Goal: Information Seeking & Learning: Check status

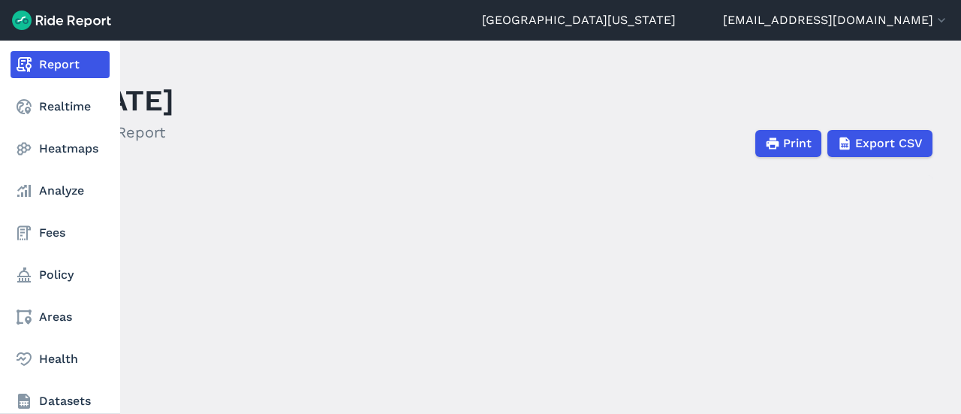
click at [11, 56] on link "Report" at bounding box center [60, 64] width 99 height 27
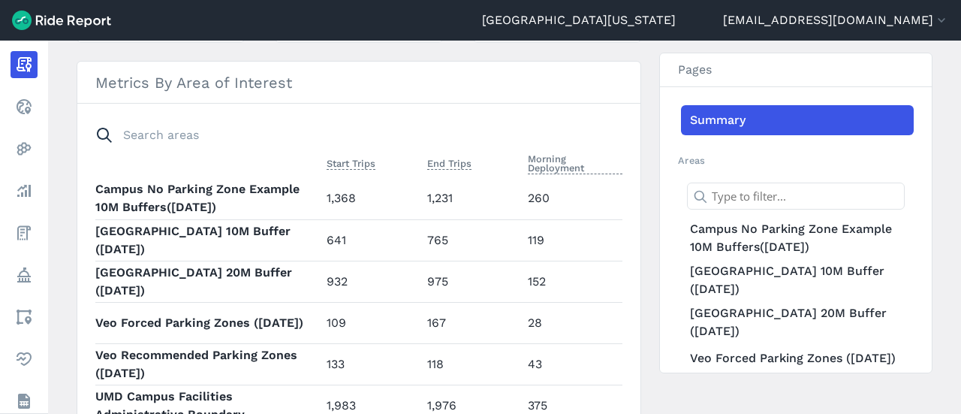
scroll to position [613, 0]
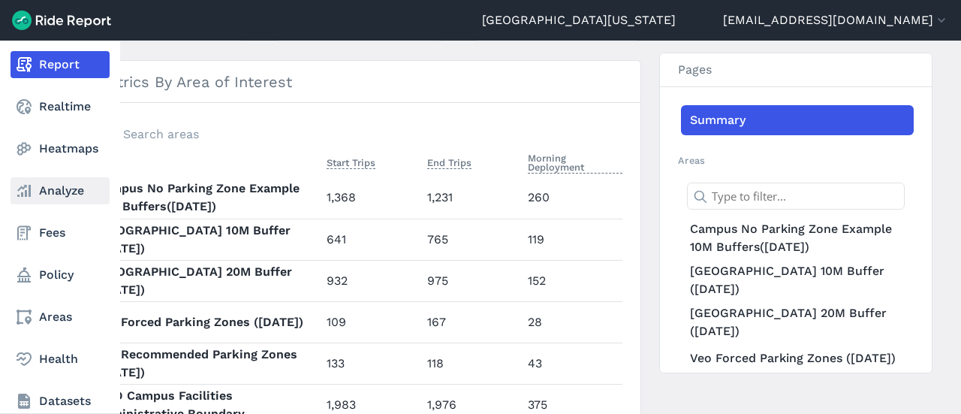
click at [92, 182] on link "Analyze" at bounding box center [60, 190] width 99 height 27
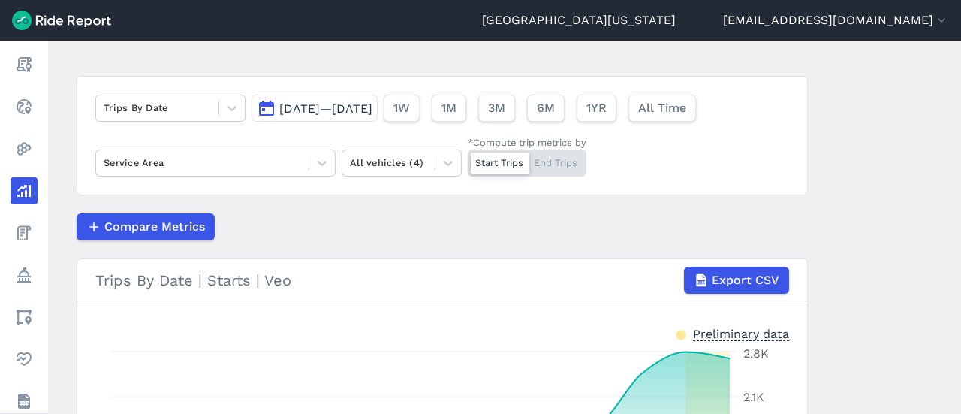
scroll to position [68, 0]
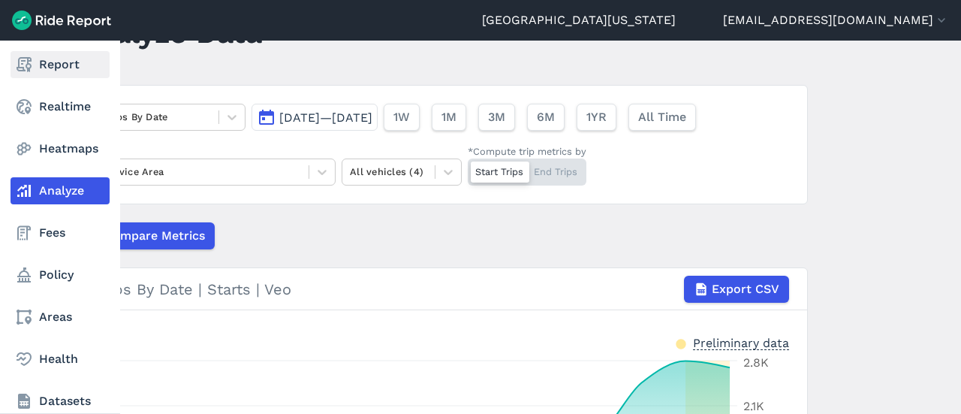
click at [69, 61] on link "Report" at bounding box center [60, 64] width 99 height 27
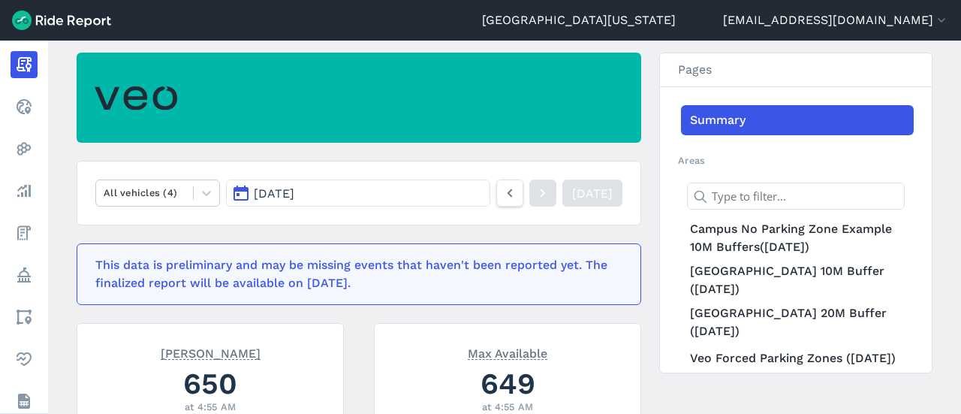
scroll to position [149, 0]
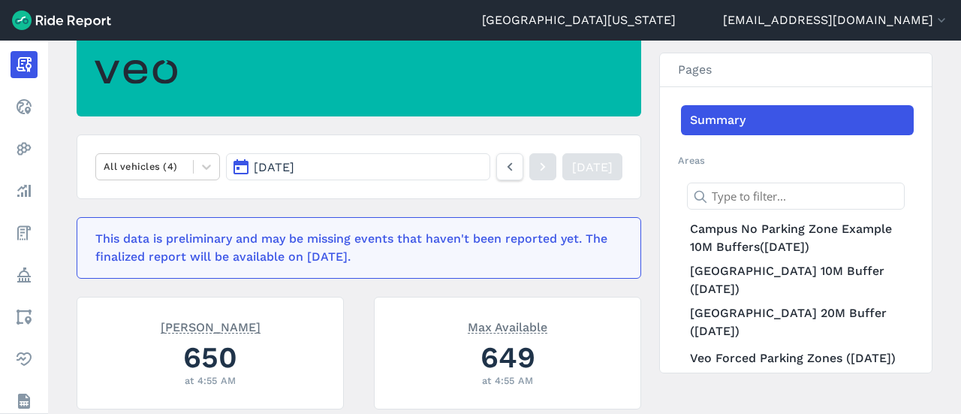
click at [392, 164] on button "[DATE]" at bounding box center [358, 166] width 264 height 27
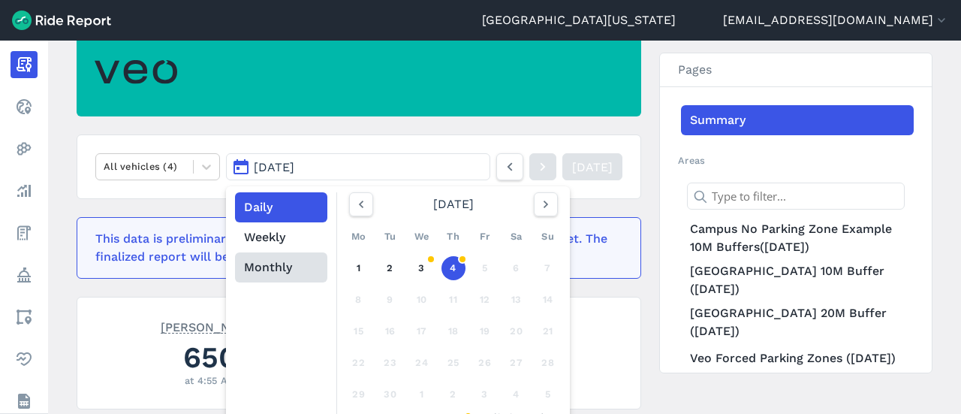
click at [272, 270] on button "Monthly" at bounding box center [281, 267] width 92 height 30
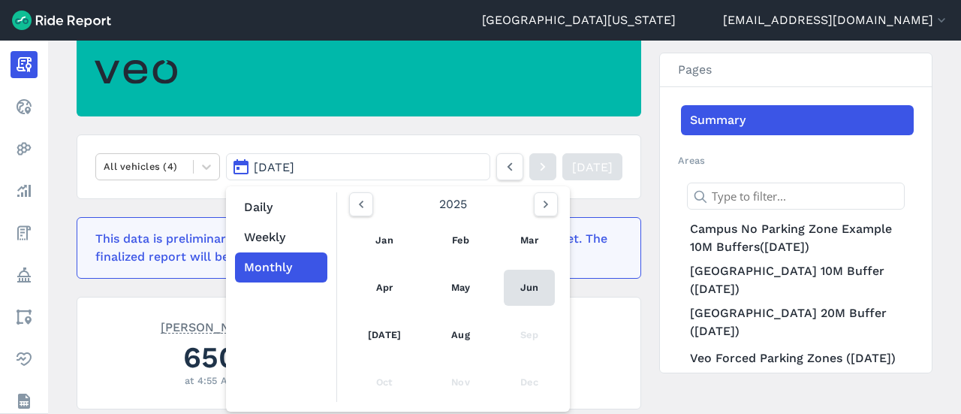
click at [532, 295] on link "Jun" at bounding box center [529, 287] width 51 height 36
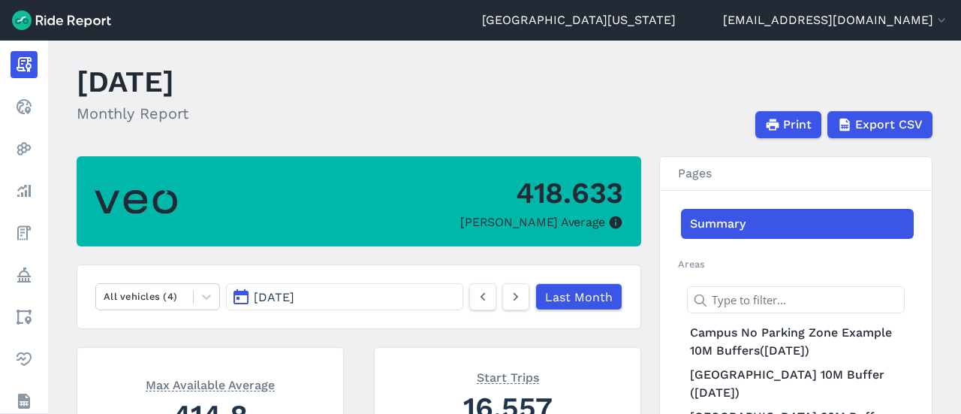
scroll to position [15, 0]
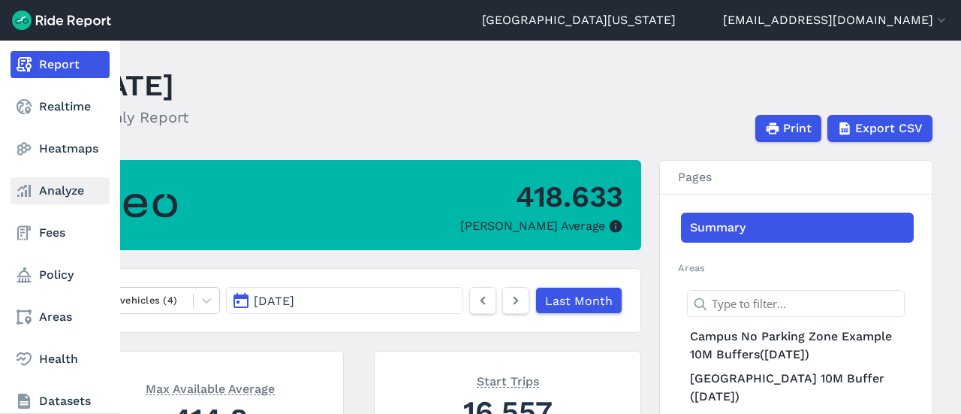
click at [42, 193] on link "Analyze" at bounding box center [60, 190] width 99 height 27
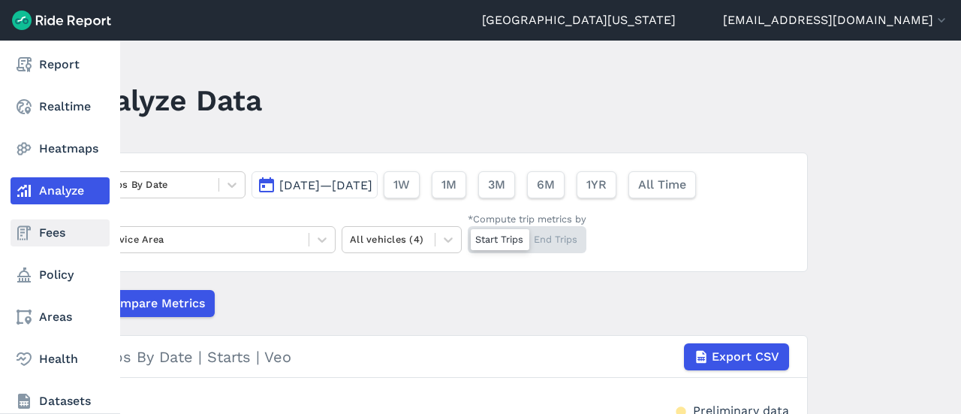
click at [36, 224] on link "Fees" at bounding box center [60, 232] width 99 height 27
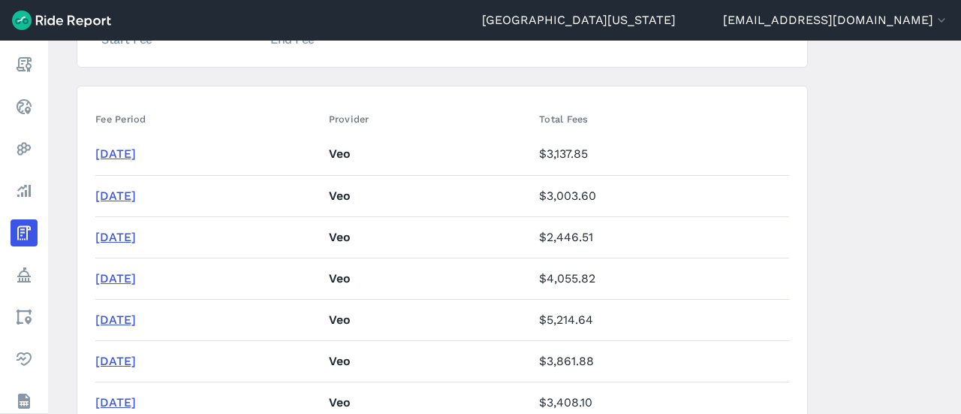
scroll to position [385, 0]
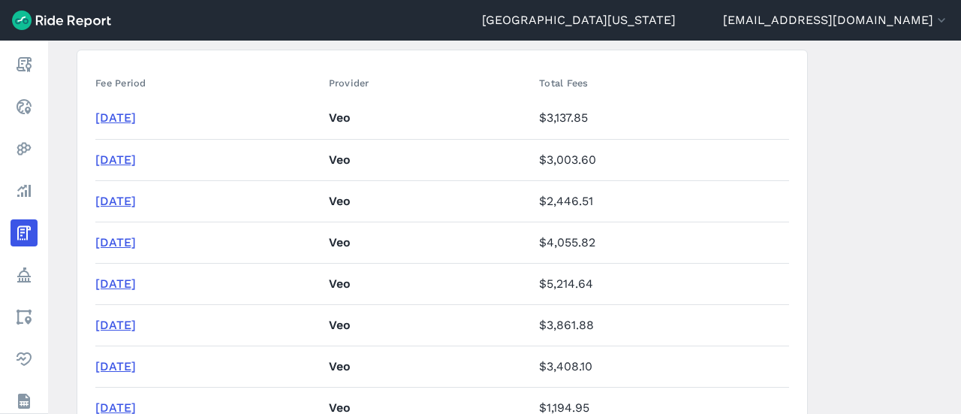
click at [136, 197] on link "[DATE]" at bounding box center [115, 201] width 41 height 14
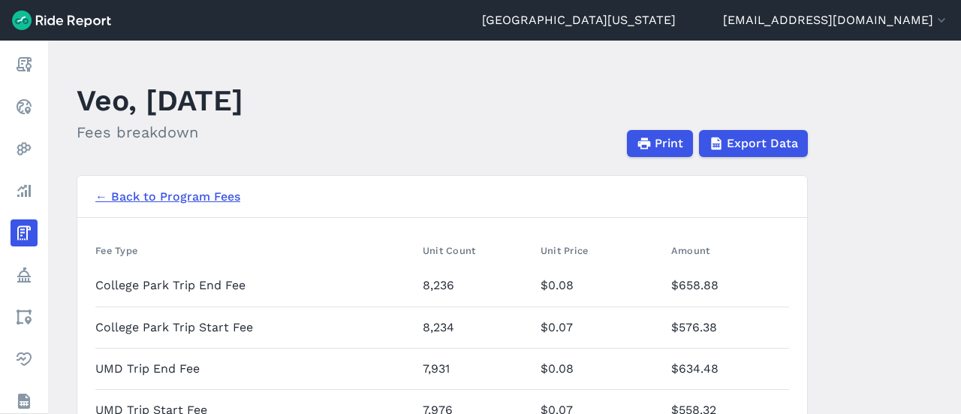
scroll to position [44, 0]
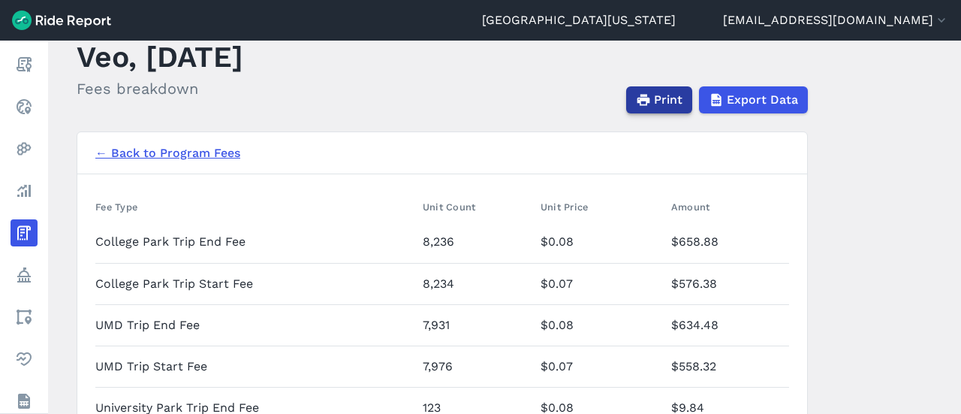
click at [664, 97] on span "Print" at bounding box center [668, 100] width 29 height 18
